Goal: Information Seeking & Learning: Learn about a topic

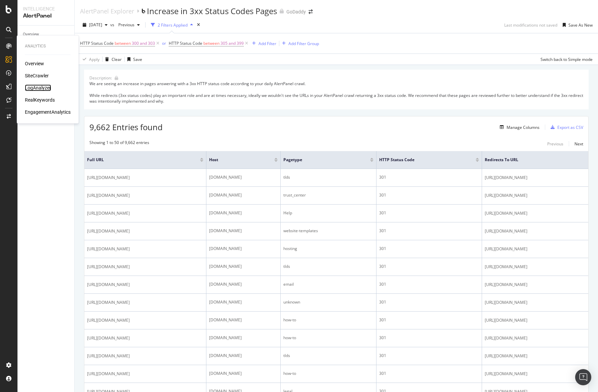
click at [48, 88] on div "LogAnalyzer" at bounding box center [38, 87] width 26 height 7
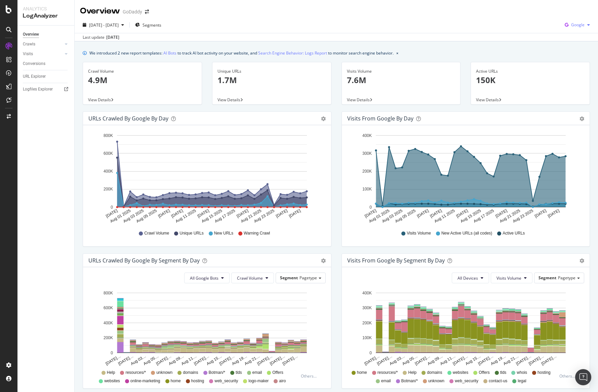
click at [578, 22] on span "Google" at bounding box center [577, 25] width 13 height 6
click at [574, 62] on span "OpenAI" at bounding box center [578, 63] width 25 height 6
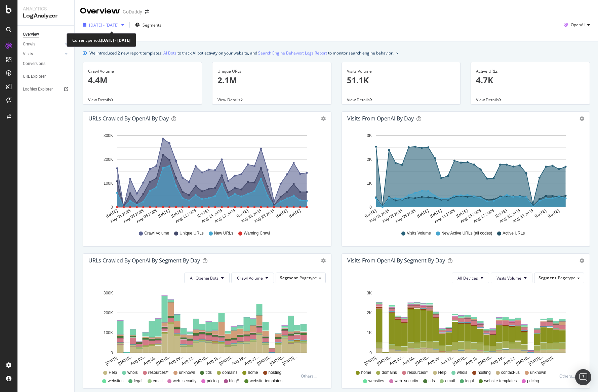
click at [114, 28] on div "[DATE] - [DATE]" at bounding box center [103, 25] width 47 height 10
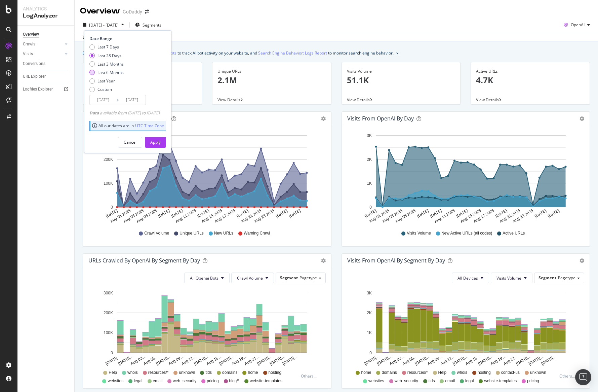
click at [111, 70] on div "Last 6 Months" at bounding box center [111, 73] width 26 height 6
type input "[DATE]"
click at [158, 138] on button "Apply" at bounding box center [155, 142] width 21 height 11
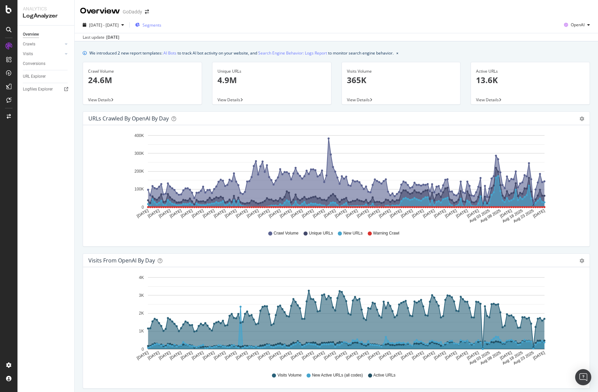
click at [160, 24] on span "Segments" at bounding box center [152, 25] width 19 height 6
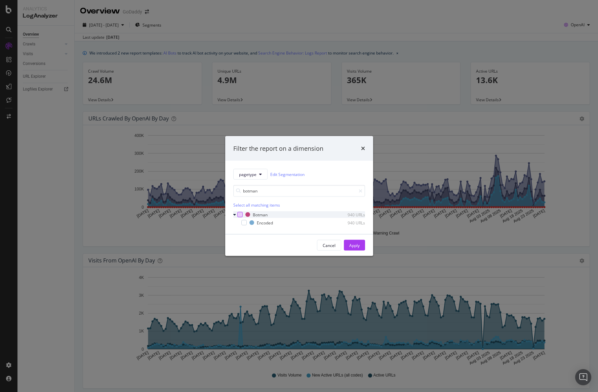
type input "botman"
click at [240, 216] on div "modal" at bounding box center [239, 214] width 5 height 5
click at [356, 247] on div "Apply" at bounding box center [354, 245] width 10 height 6
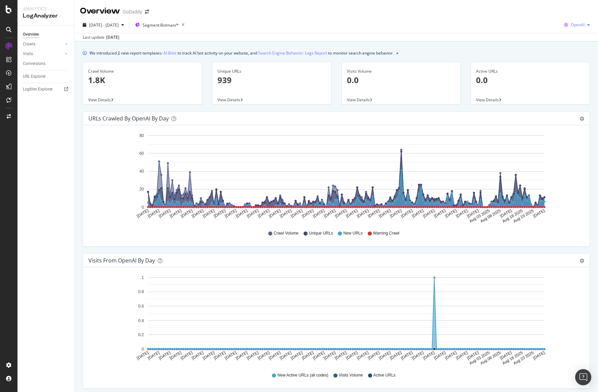
click at [580, 26] on span "OpenAI" at bounding box center [578, 25] width 14 height 6
click at [581, 76] on span "Other AI Bots" at bounding box center [578, 76] width 25 height 6
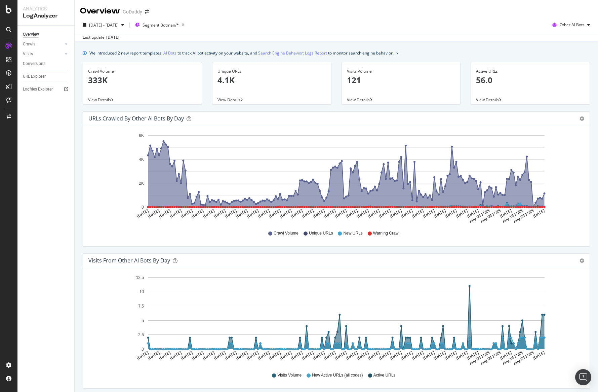
click at [587, 10] on div "Overview GoDaddy" at bounding box center [337, 8] width 524 height 17
click at [584, 22] on div "Other AI Bots" at bounding box center [571, 25] width 43 height 10
click at [581, 35] on span "Google" at bounding box center [577, 38] width 26 height 6
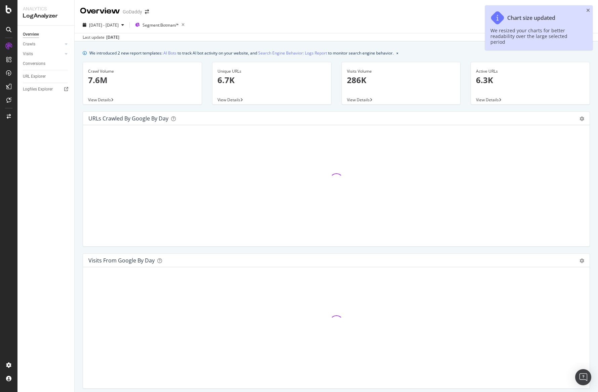
click at [589, 10] on div "Overview GoDaddy" at bounding box center [337, 8] width 524 height 17
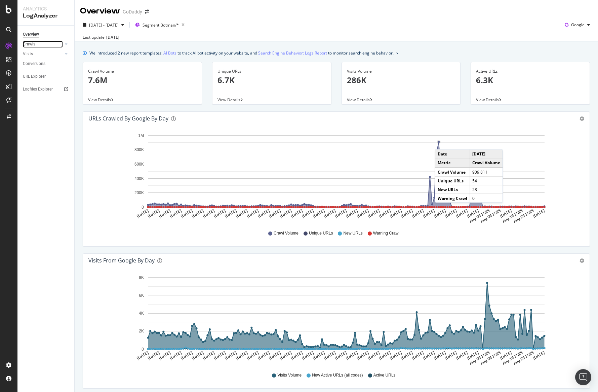
click at [47, 46] on link "Crawls" at bounding box center [43, 44] width 40 height 7
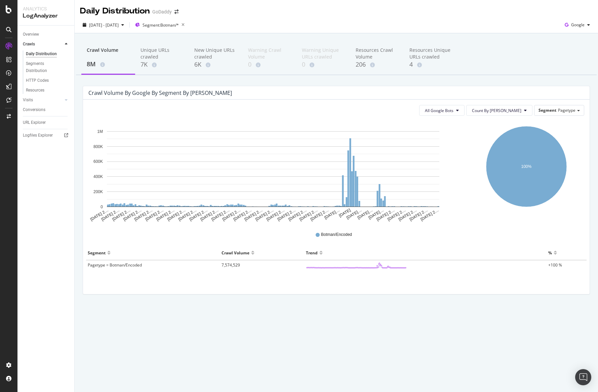
click at [122, 267] on span "Pagetype = Botman/Encoded" at bounding box center [115, 265] width 54 height 6
click at [33, 34] on div "Overview" at bounding box center [31, 34] width 16 height 7
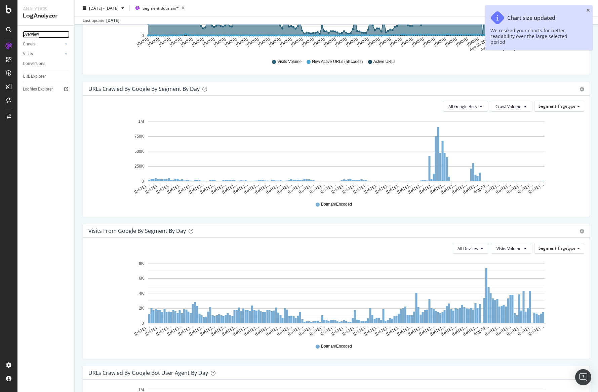
scroll to position [314, 0]
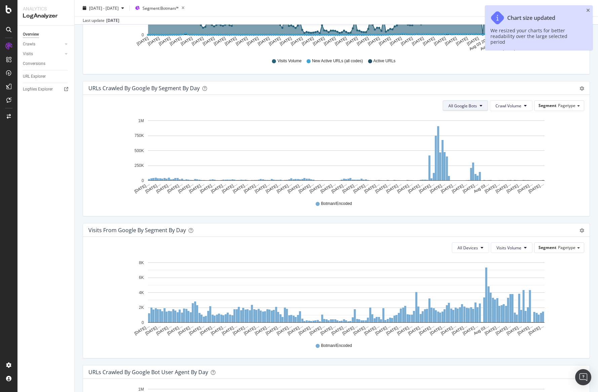
click at [468, 106] on span "All Google Bots" at bounding box center [463, 106] width 29 height 6
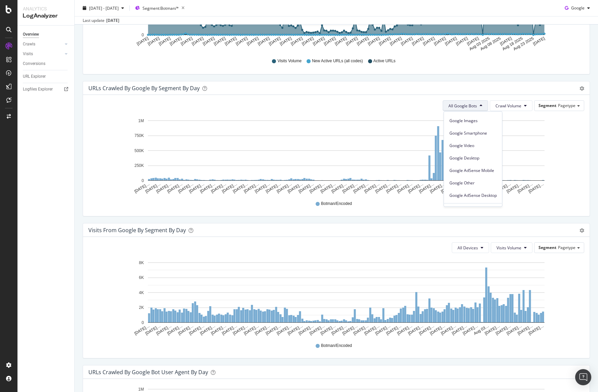
scroll to position [57, 0]
click at [571, 152] on icon "[DATE]… [DATE]… [DATE]… [DATE]… [DATE]… [DATE]… [DATE]… [DATE]… [DATE]… [DATE]……" at bounding box center [336, 155] width 496 height 78
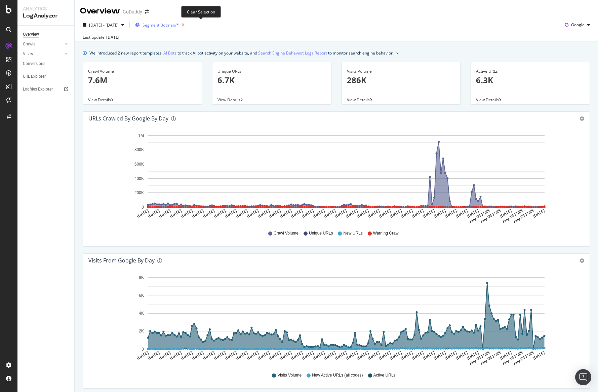
click at [187, 24] on icon "button" at bounding box center [183, 24] width 8 height 9
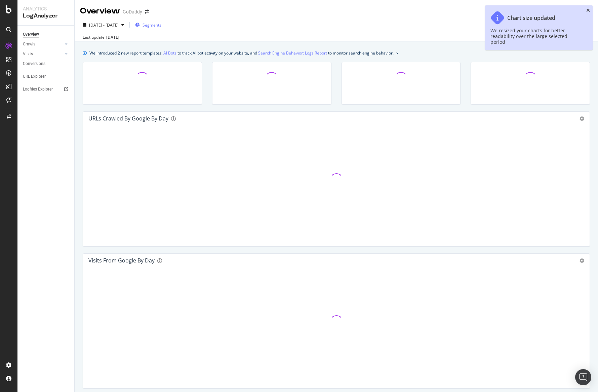
click at [589, 12] on icon "close toast" at bounding box center [589, 10] width 4 height 5
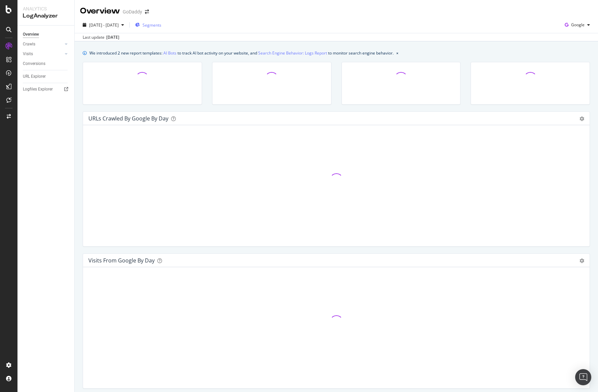
click at [572, 15] on div "Overview GoDaddy" at bounding box center [337, 8] width 524 height 17
click at [575, 23] on span "Google" at bounding box center [577, 25] width 13 height 6
drag, startPoint x: 560, startPoint y: 16, endPoint x: 537, endPoint y: 19, distance: 23.3
click at [560, 16] on div "Overview GoDaddy" at bounding box center [337, 8] width 524 height 17
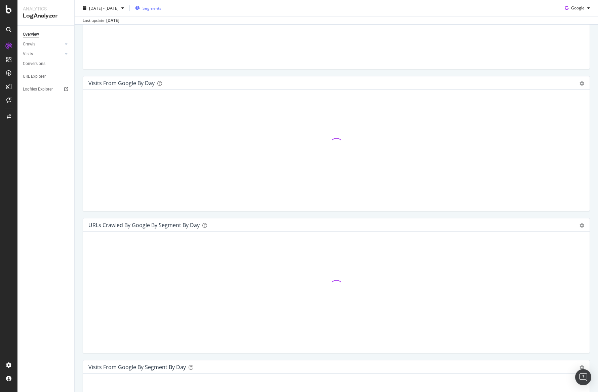
scroll to position [178, 0]
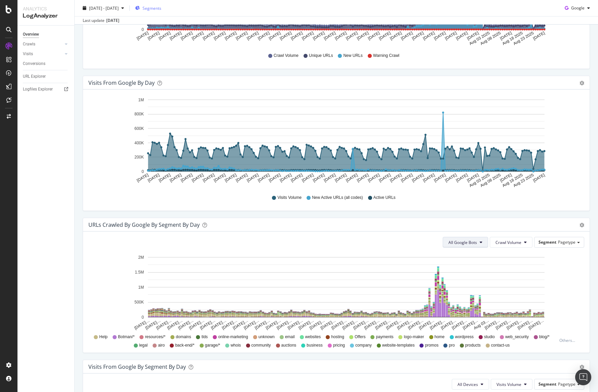
click at [469, 244] on span "All Google Bots" at bounding box center [463, 242] width 29 height 6
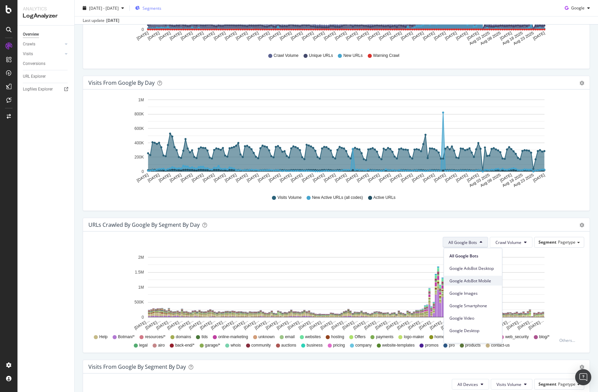
scroll to position [57, 0]
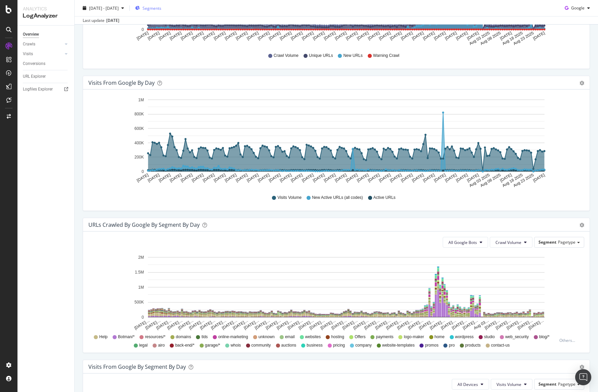
click at [506, 210] on div "Hold CMD (⌘) while clicking to filter the report. [DATE] [DATE] [DATE] [DATE] […" at bounding box center [336, 149] width 507 height 121
